Goal: Task Accomplishment & Management: Manage account settings

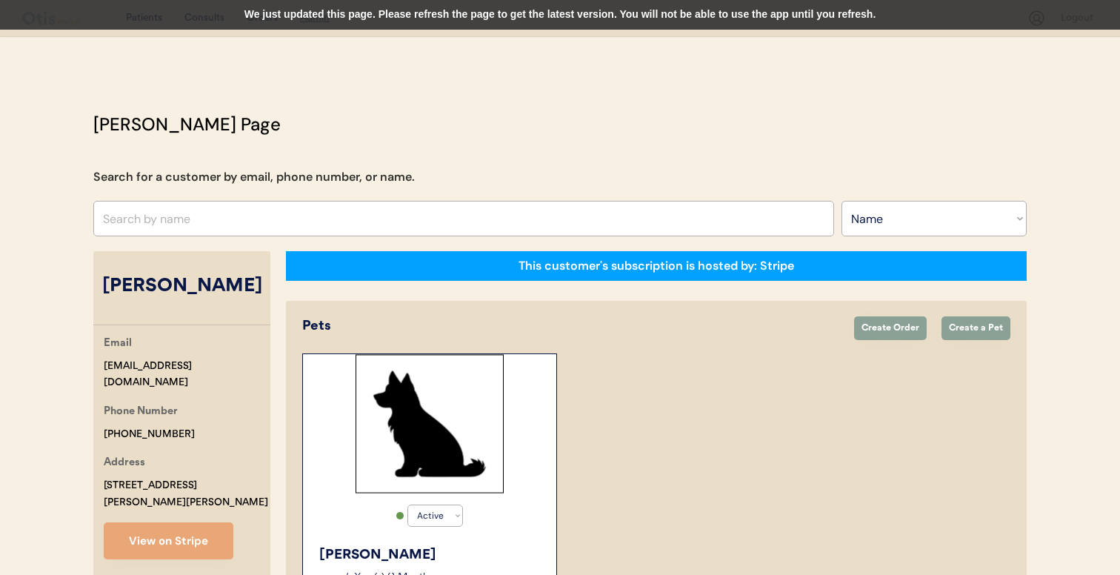
select select ""Name""
select select "true"
click at [415, 215] on input "text" at bounding box center [463, 219] width 741 height 36
type input "emily"
type input "emily Rosebush"
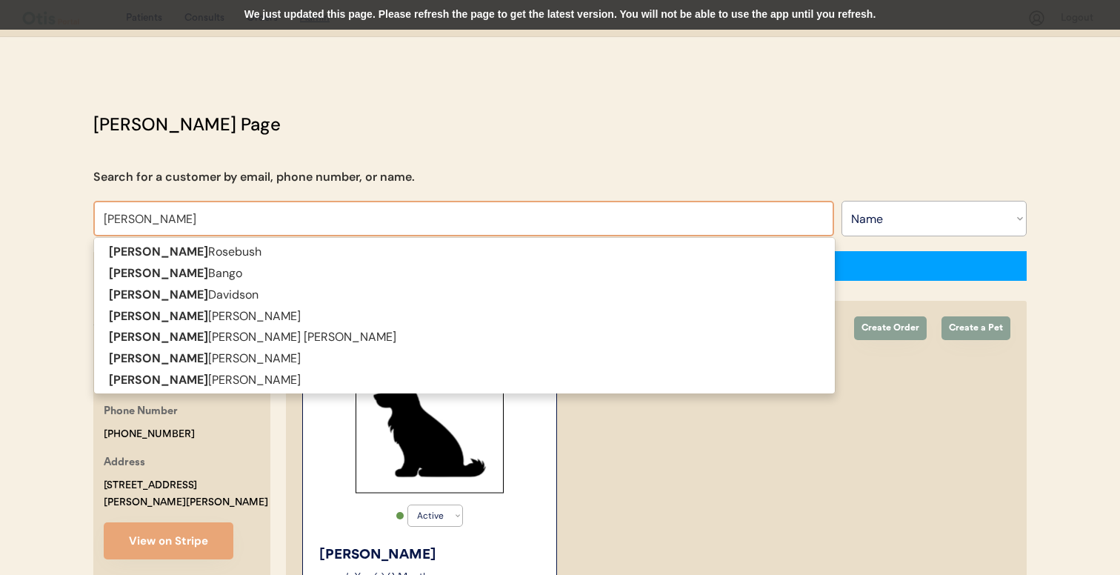
type input "emily bang"
type input "emily bango"
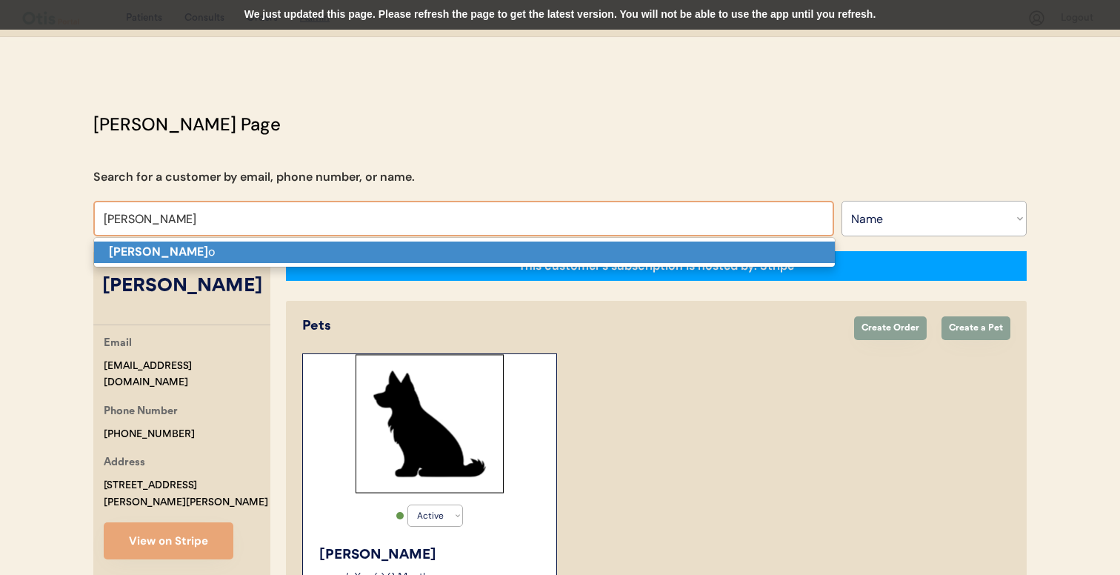
click at [405, 251] on p "Emily Bang o" at bounding box center [464, 252] width 741 height 21
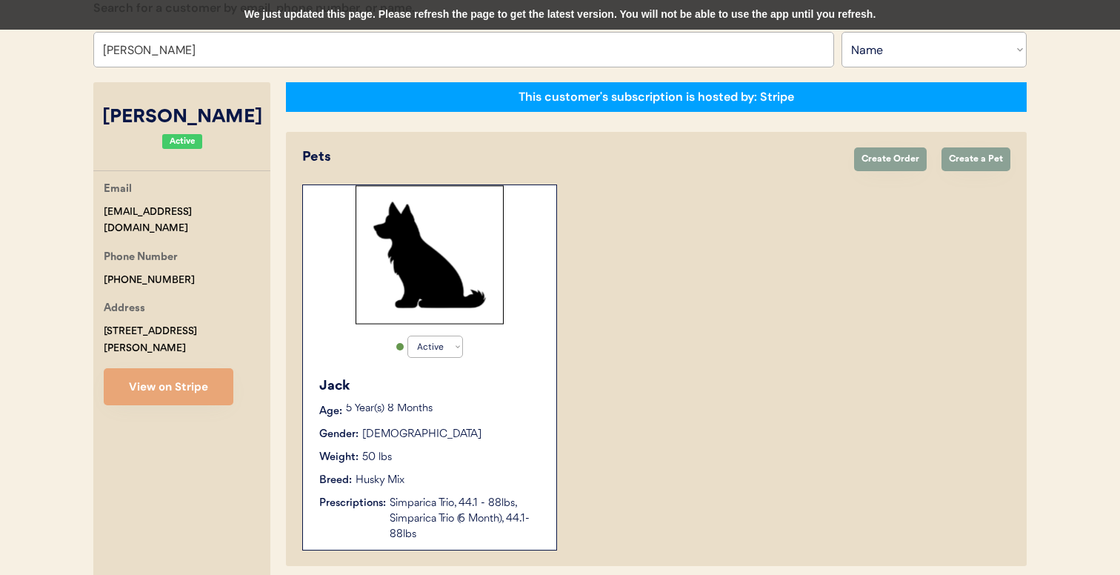
scroll to position [175, 0]
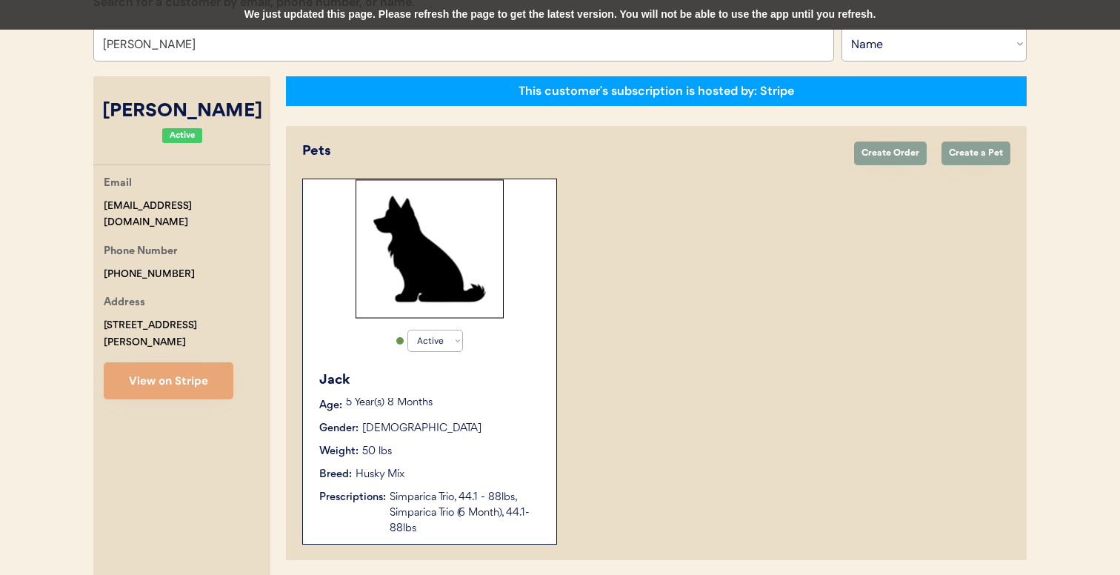
type input "[PERSON_NAME]"
click at [496, 447] on div "Weight: 50 lbs" at bounding box center [430, 452] width 222 height 16
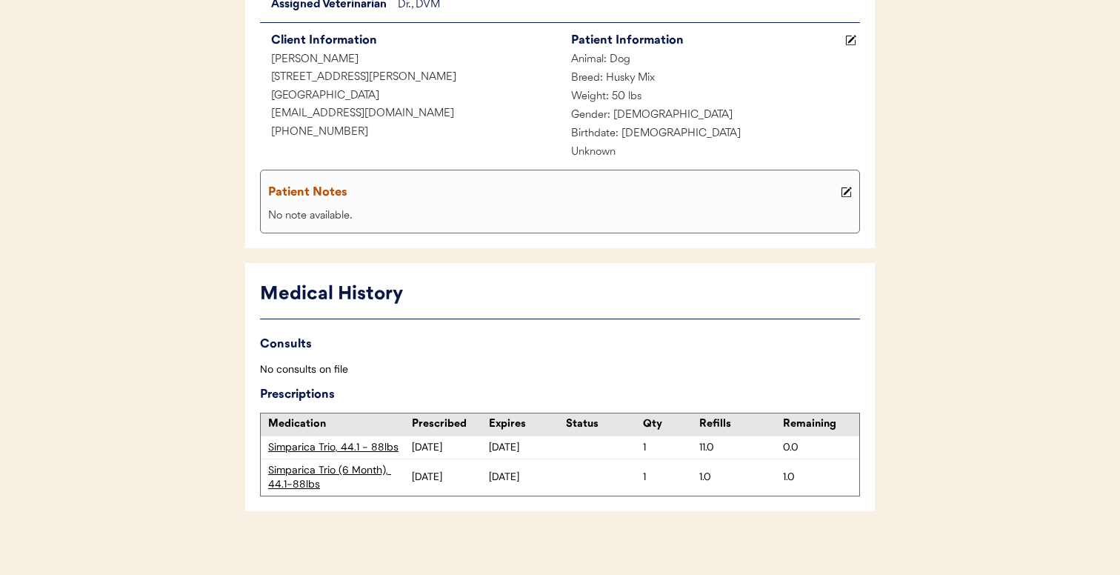
scroll to position [198, 0]
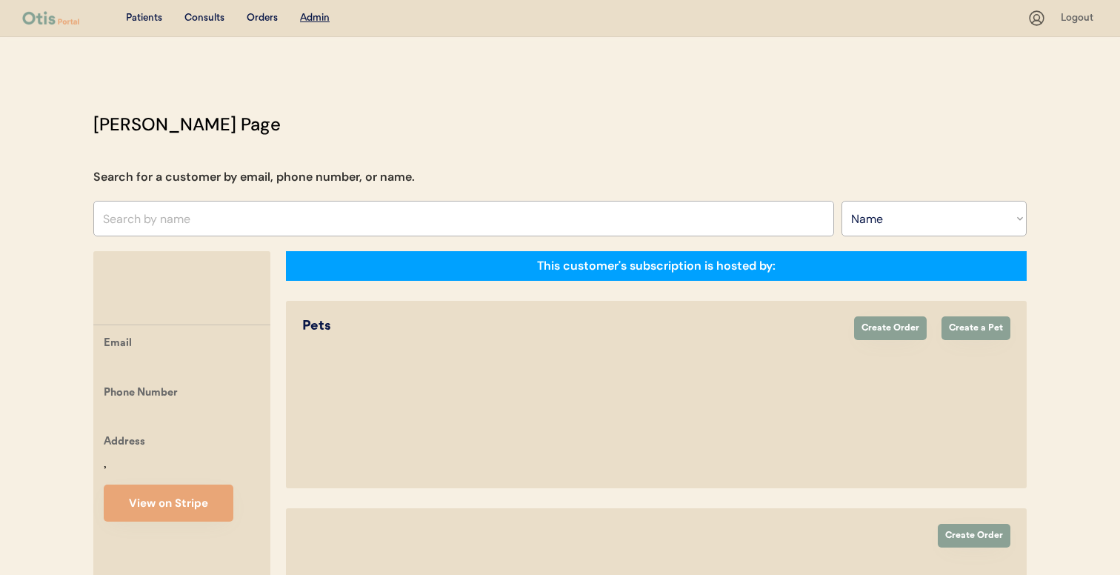
select select ""Name""
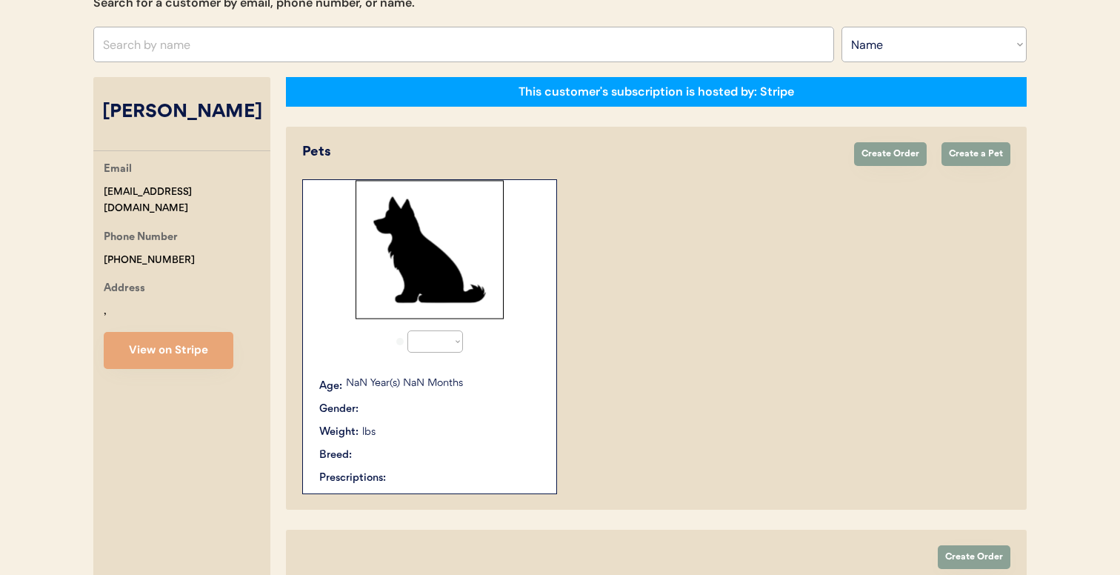
select select "true"
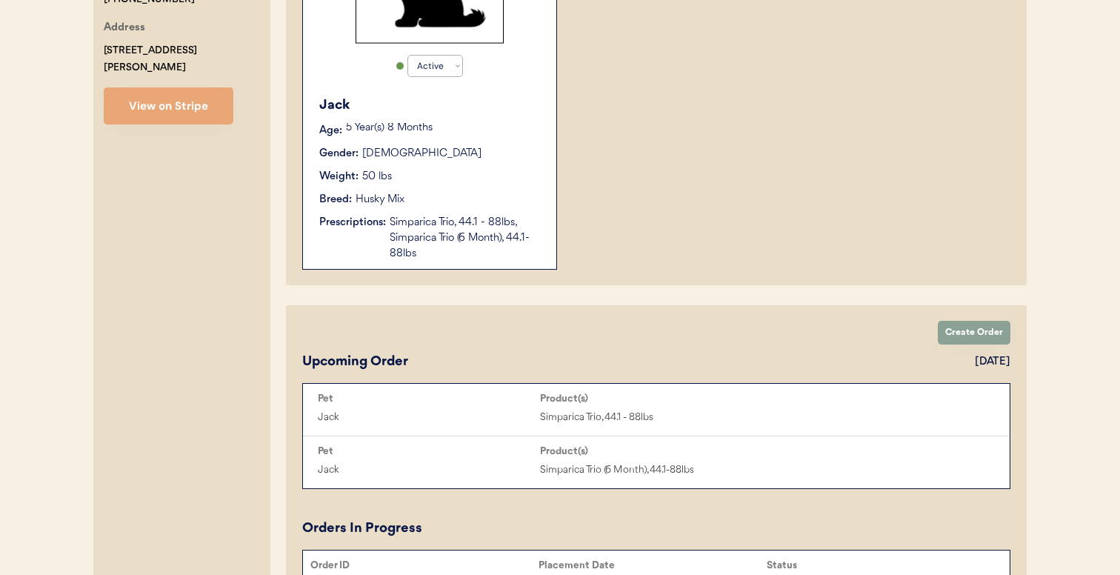
scroll to position [441, 0]
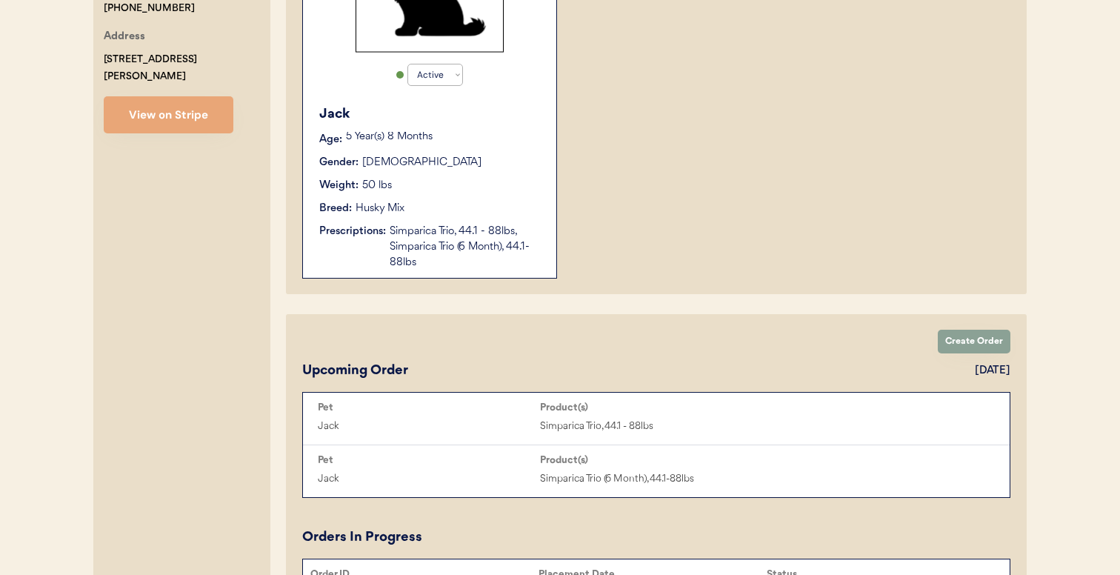
click at [445, 243] on div "Simparica Trio, 44.1 - 88lbs, Simparica Trio (6 Month), 44.1-88lbs" at bounding box center [466, 247] width 152 height 47
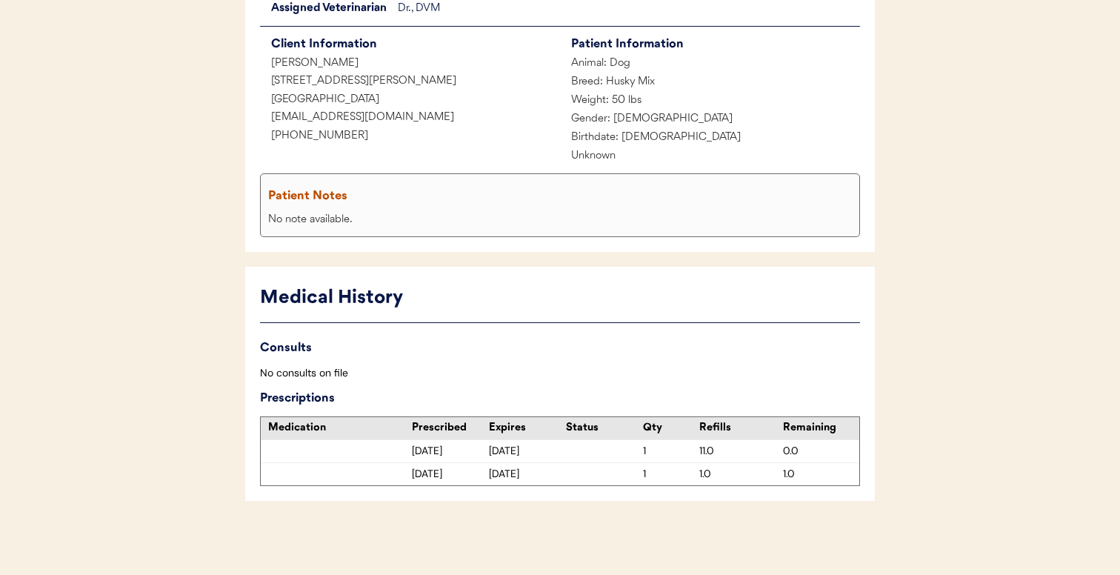
scroll to position [198, 0]
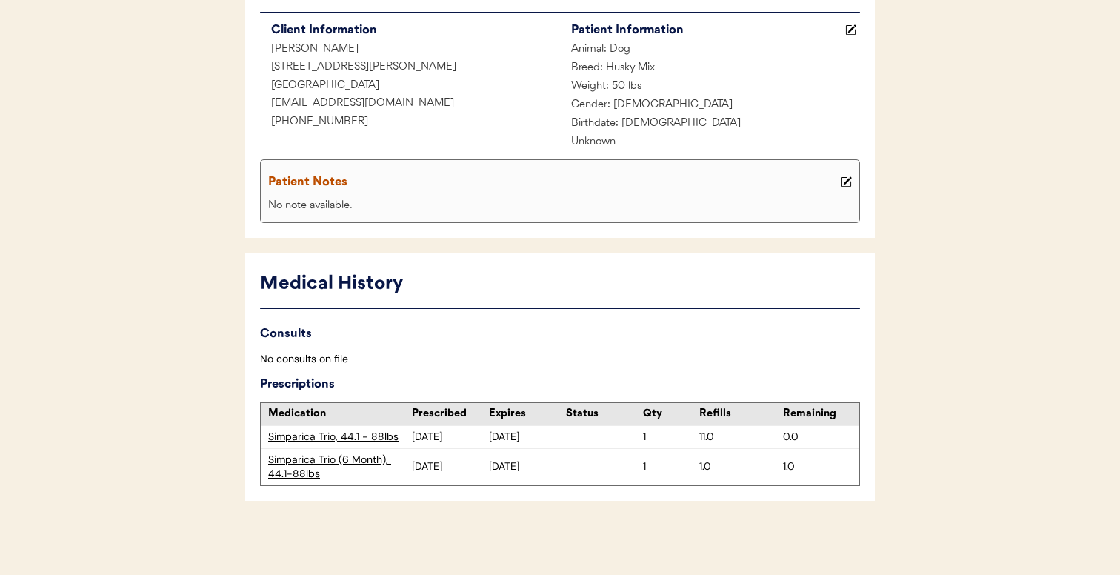
click at [359, 462] on div "Simparica Trio (6 Month), 44.1-88lbs" at bounding box center [340, 467] width 144 height 29
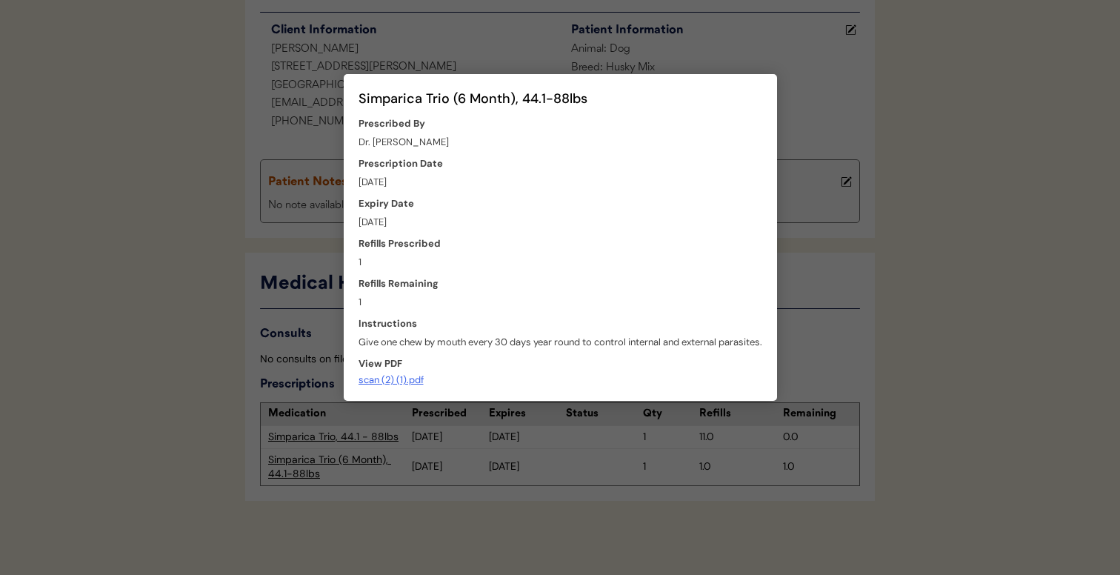
click at [396, 378] on div "scan (2) (1).pdf" at bounding box center [391, 380] width 65 height 11
click at [324, 375] on div at bounding box center [560, 287] width 1120 height 575
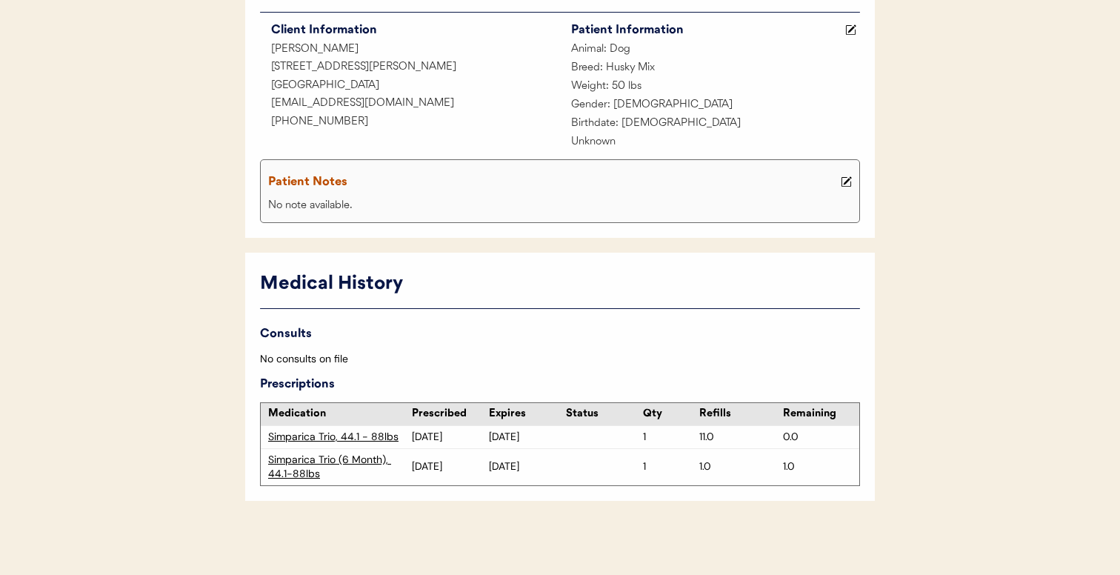
scroll to position [0, 0]
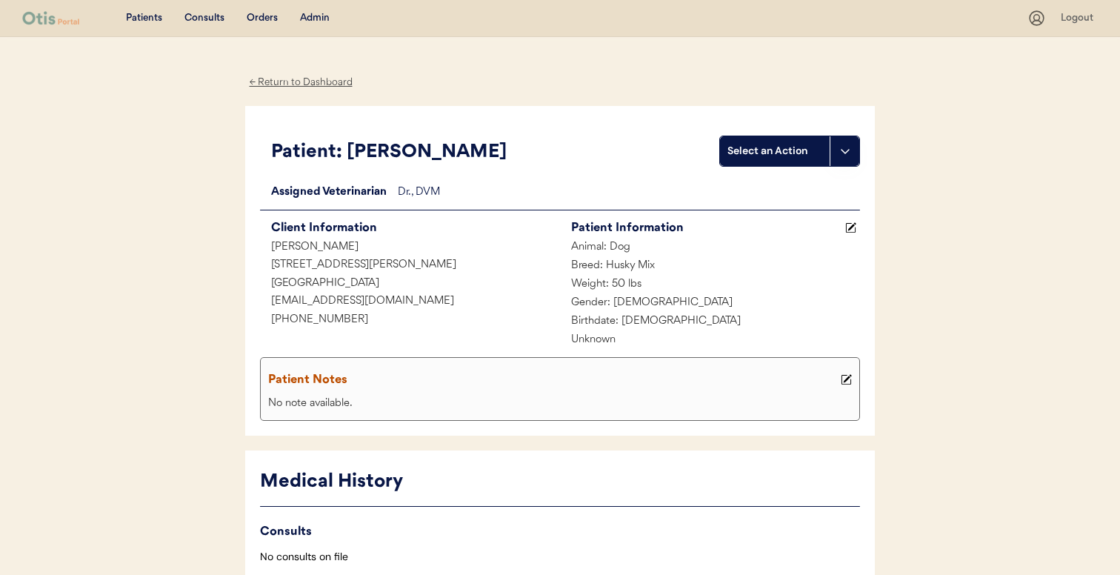
click at [324, 14] on div "Admin" at bounding box center [315, 18] width 30 height 15
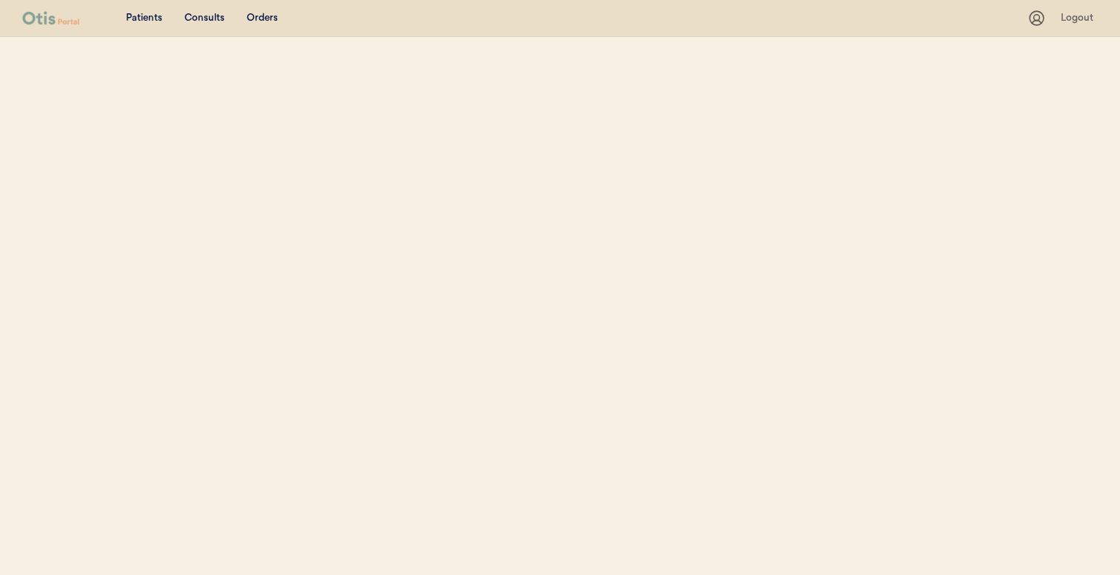
select select ""Name""
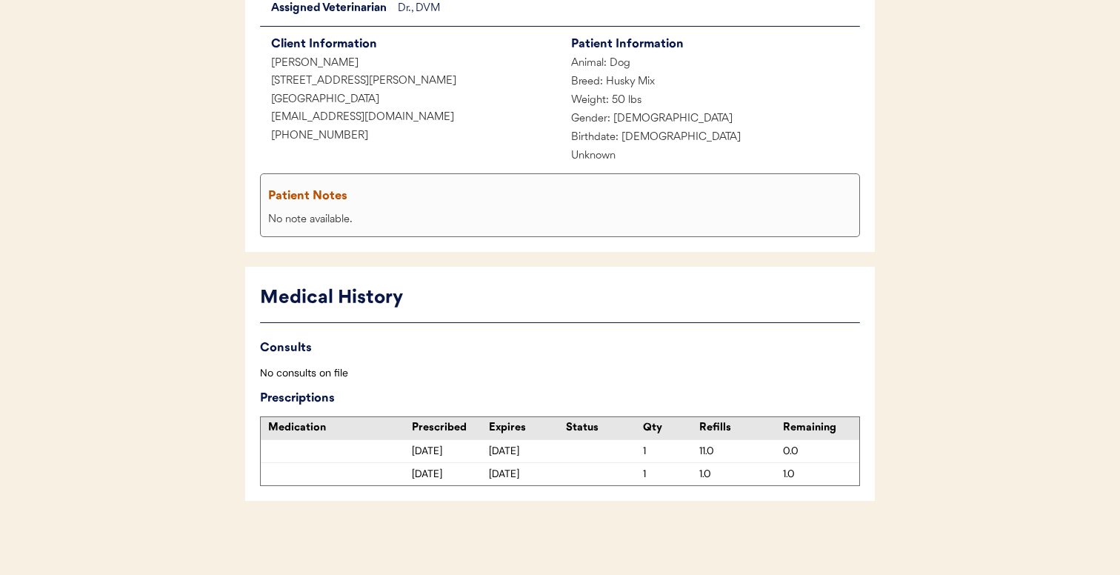
scroll to position [198, 0]
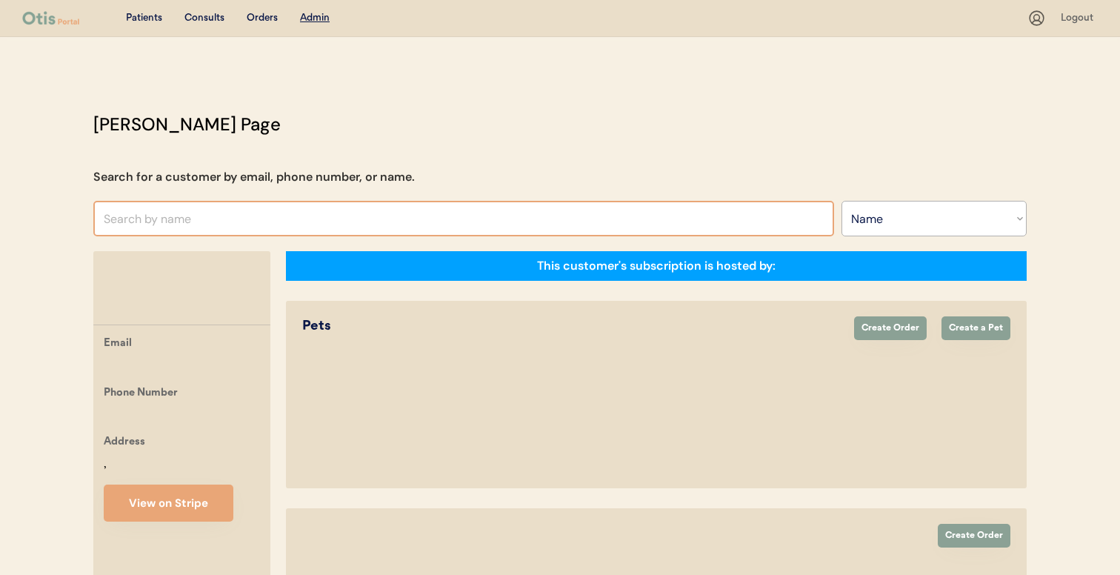
select select ""Name""
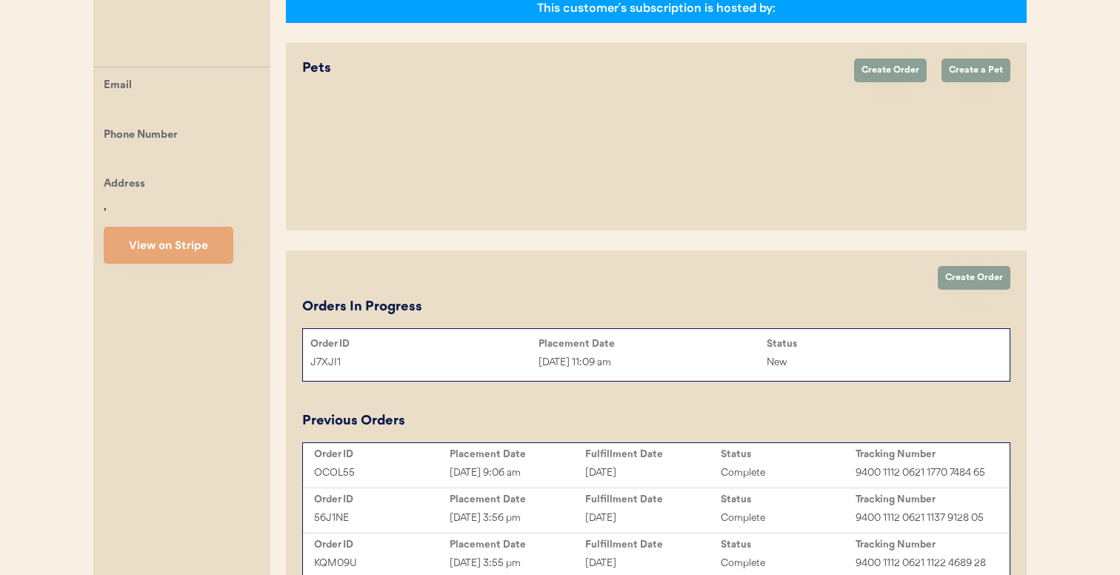
select select "true"
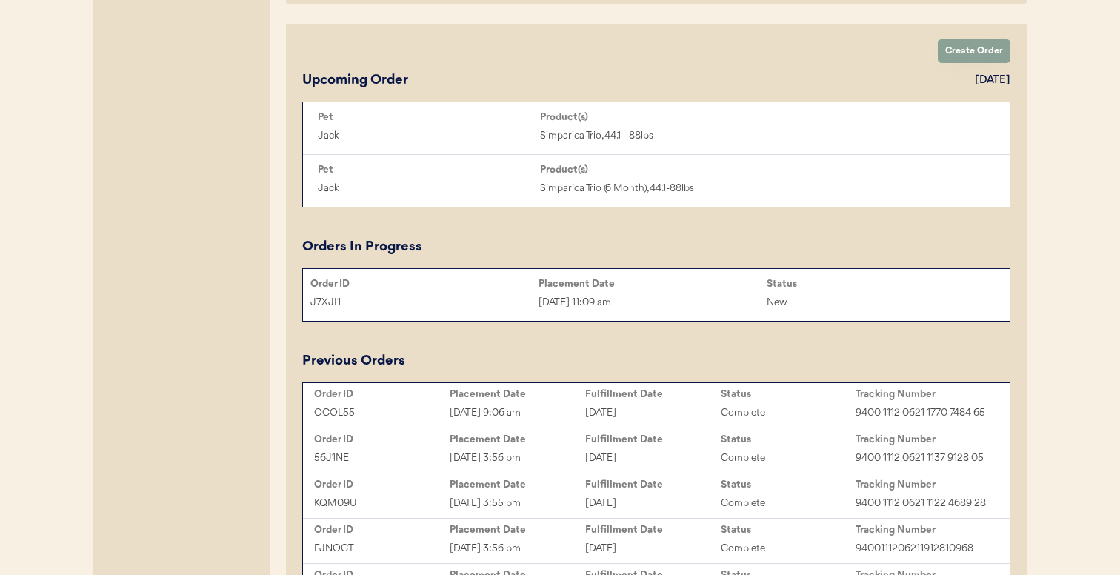
scroll to position [773, 0]
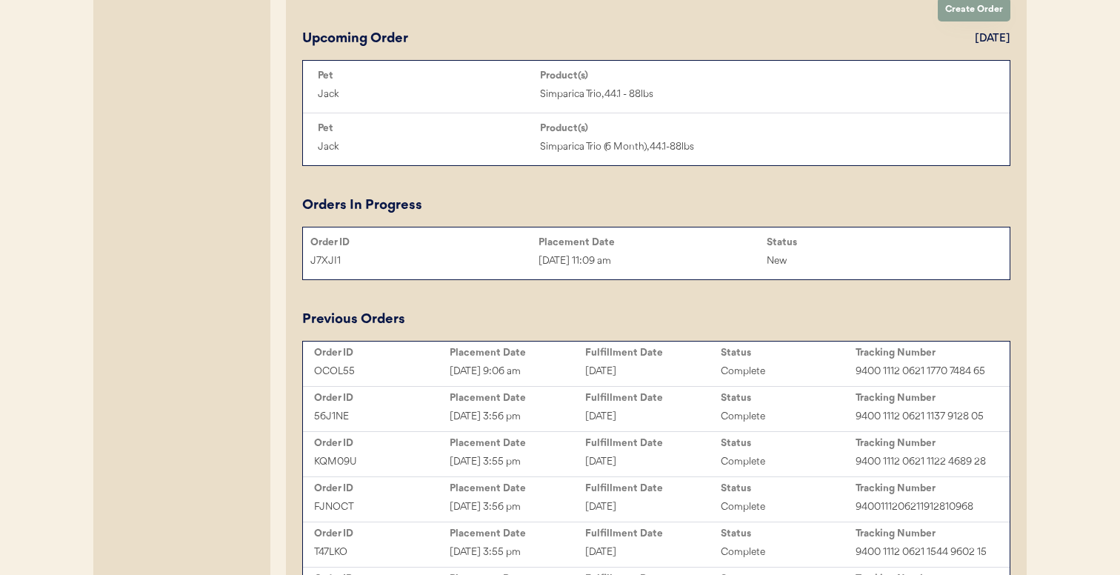
click at [425, 407] on div "56J1NE Feb 3, 2025 3:56 pm February 4, 2025 Complete 9400 1112 0621 1137 9128 05" at bounding box center [656, 416] width 699 height 22
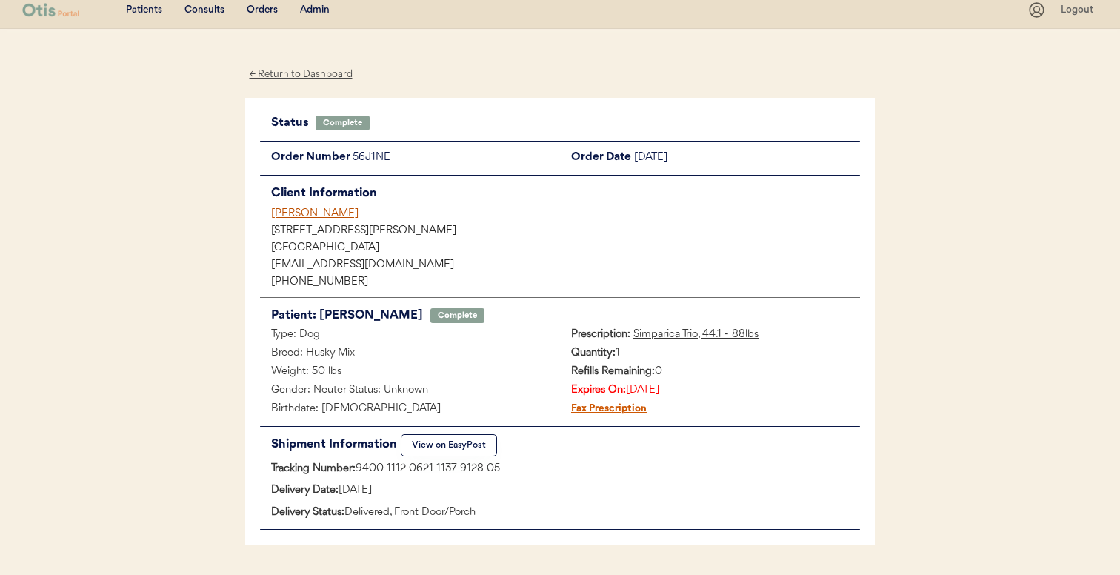
scroll to position [8, 0]
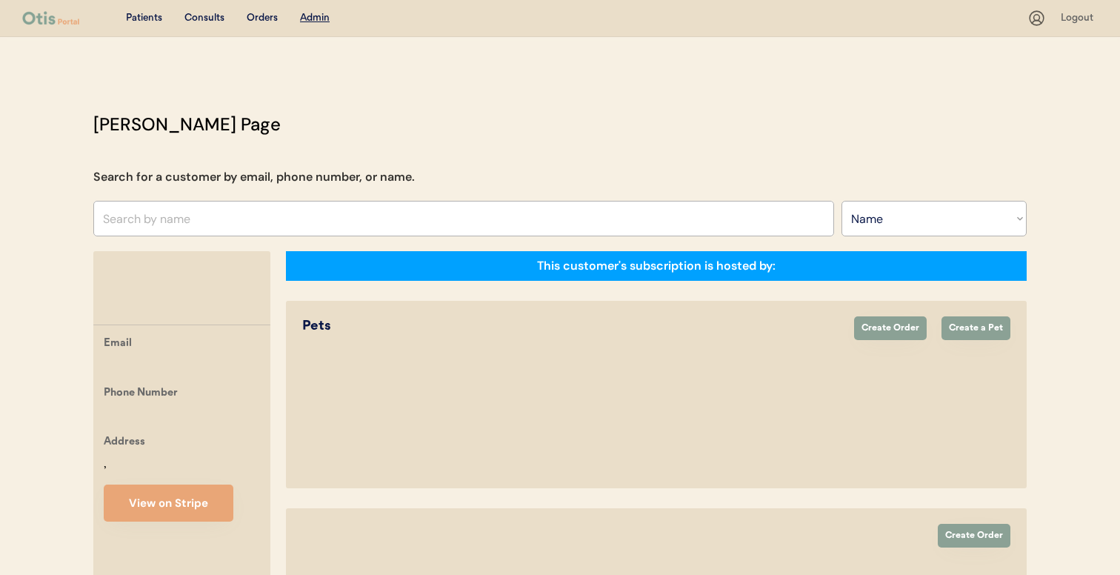
select select ""Name""
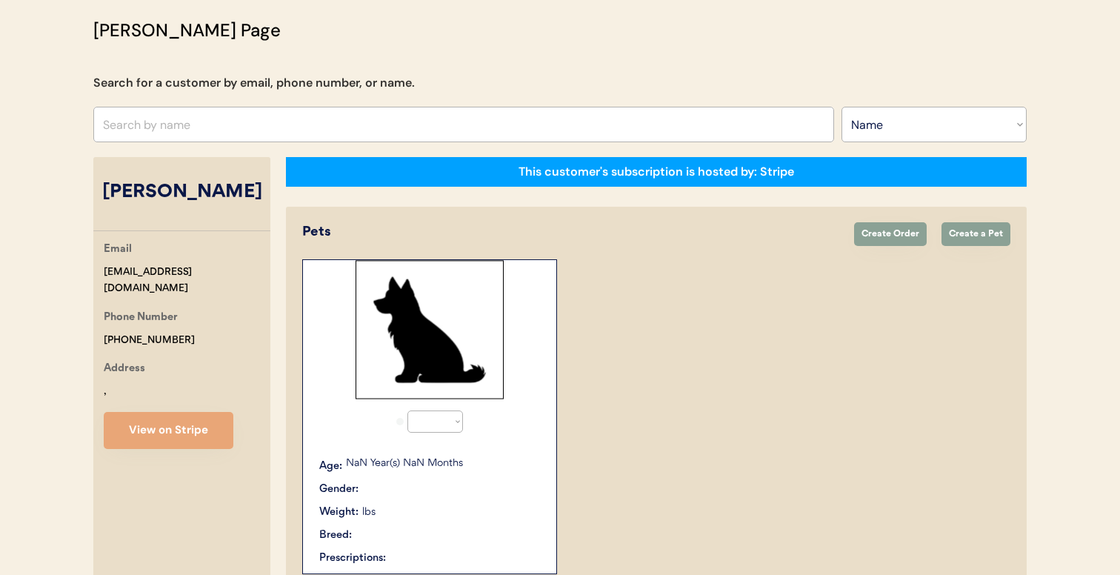
select select "true"
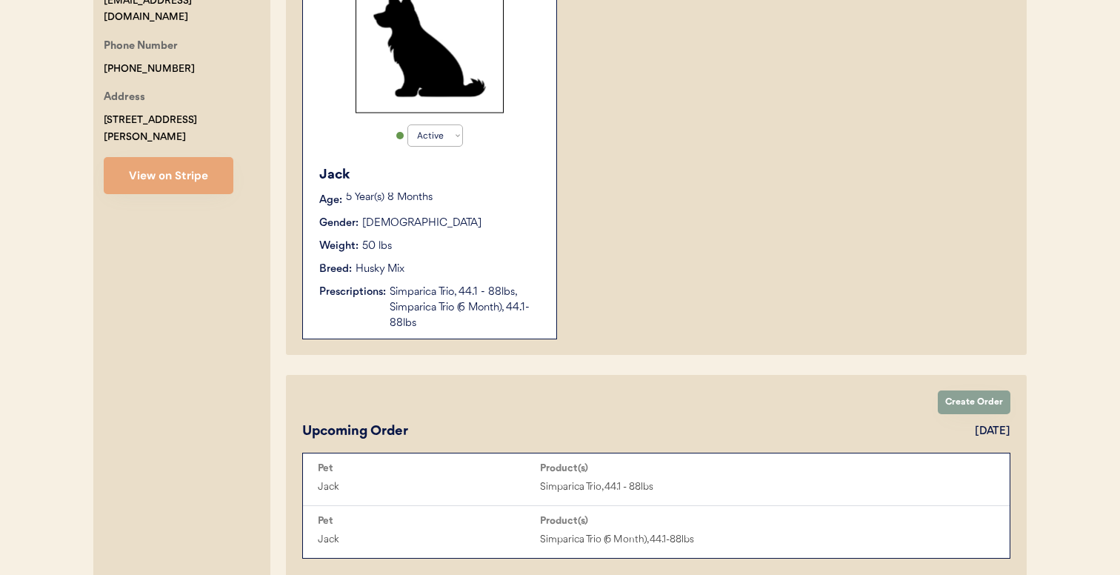
scroll to position [382, 0]
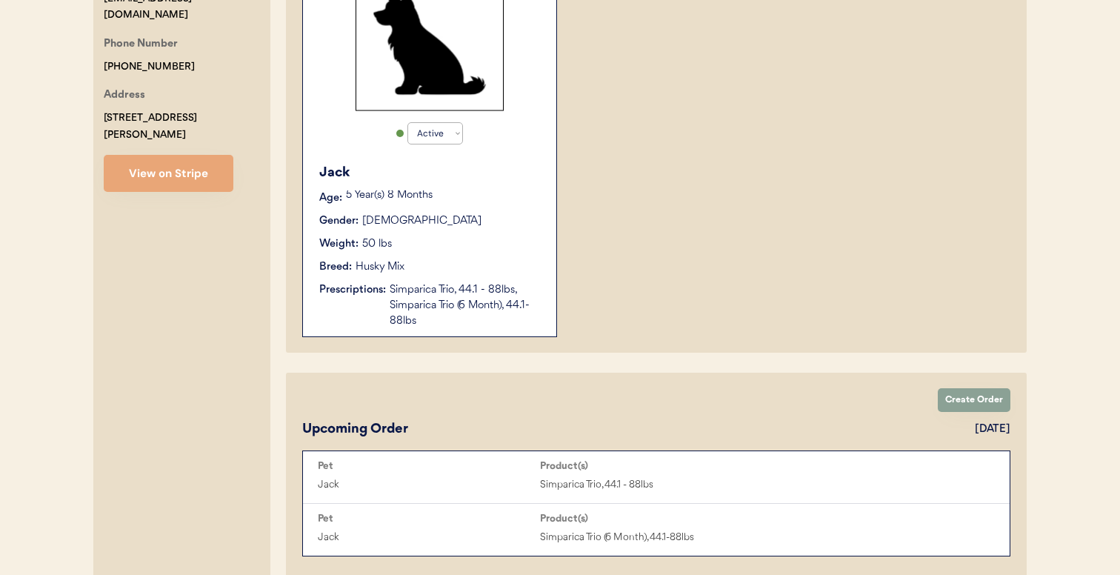
click at [496, 304] on div "Simparica Trio, 44.1 - 88lbs, Simparica Trio (6 Month), 44.1-88lbs" at bounding box center [466, 305] width 152 height 47
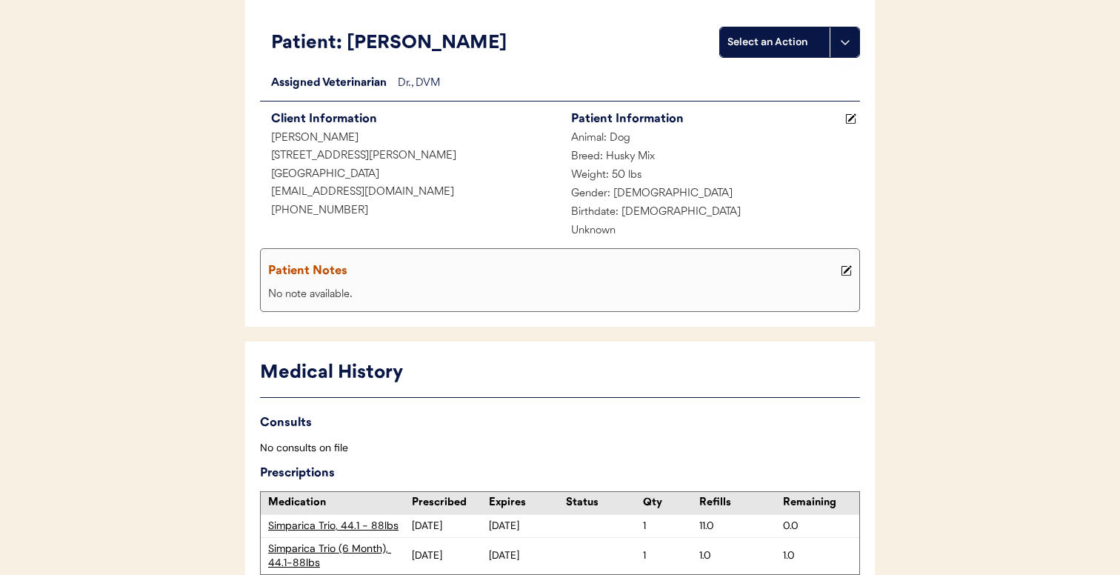
scroll to position [198, 0]
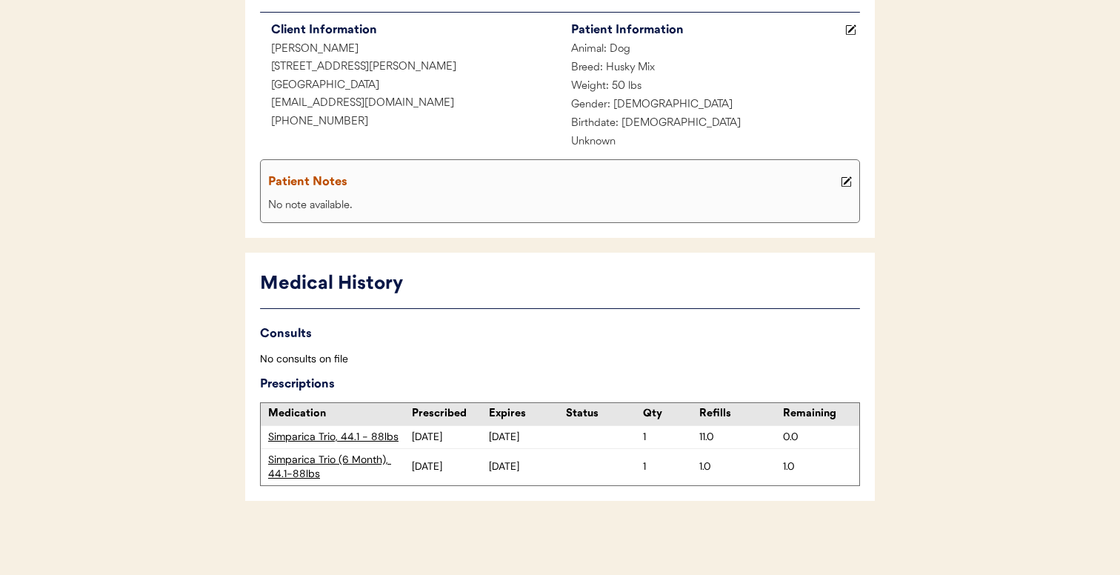
click at [376, 436] on div "Simparica Trio, 44.1 - 88lbs" at bounding box center [340, 437] width 144 height 15
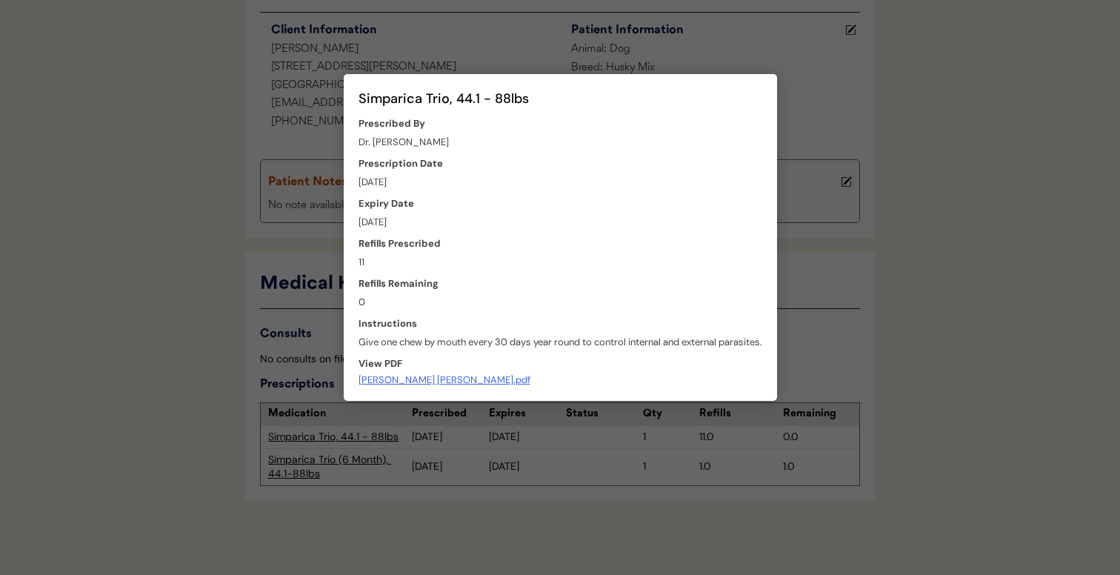
click at [395, 382] on div "[PERSON_NAME] [PERSON_NAME].pdf" at bounding box center [445, 380] width 172 height 11
click at [650, 474] on div at bounding box center [560, 287] width 1120 height 575
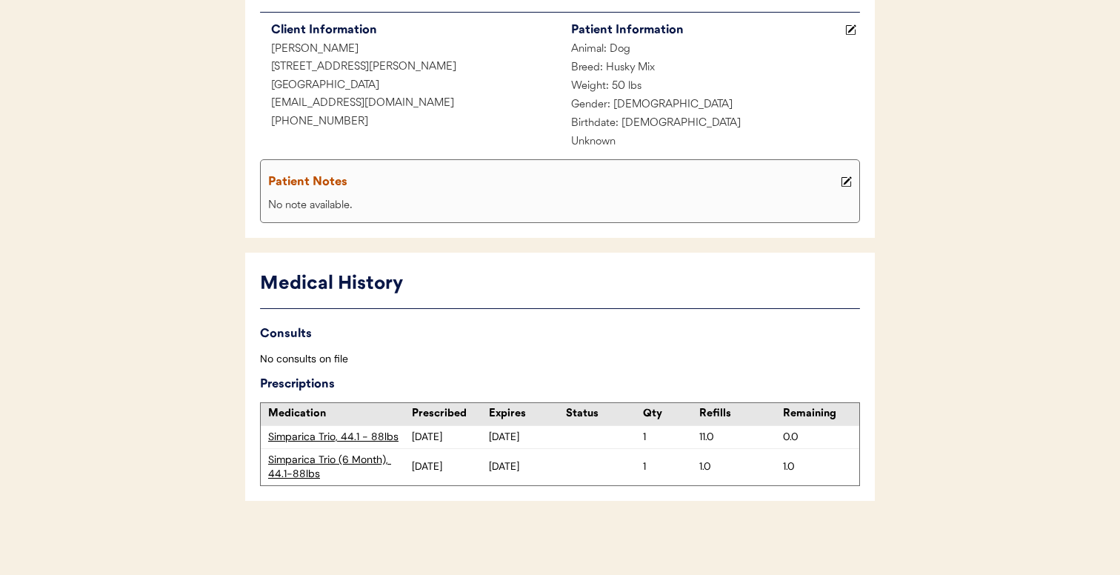
click at [316, 459] on div "Simparica Trio (6 Month), 44.1-88lbs" at bounding box center [340, 467] width 144 height 29
